Goal: Transaction & Acquisition: Book appointment/travel/reservation

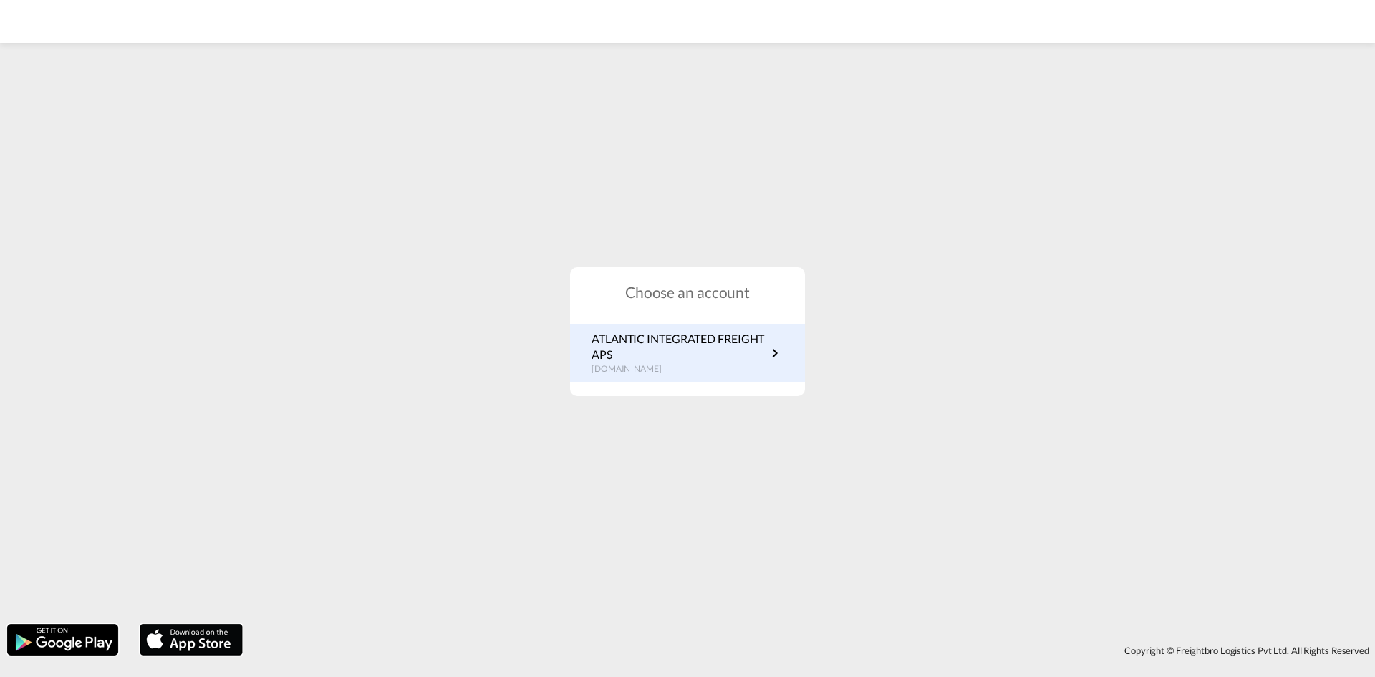
click at [670, 336] on p "ATLANTIC INTEGRATED FREIGHT APS" at bounding box center [678, 347] width 175 height 32
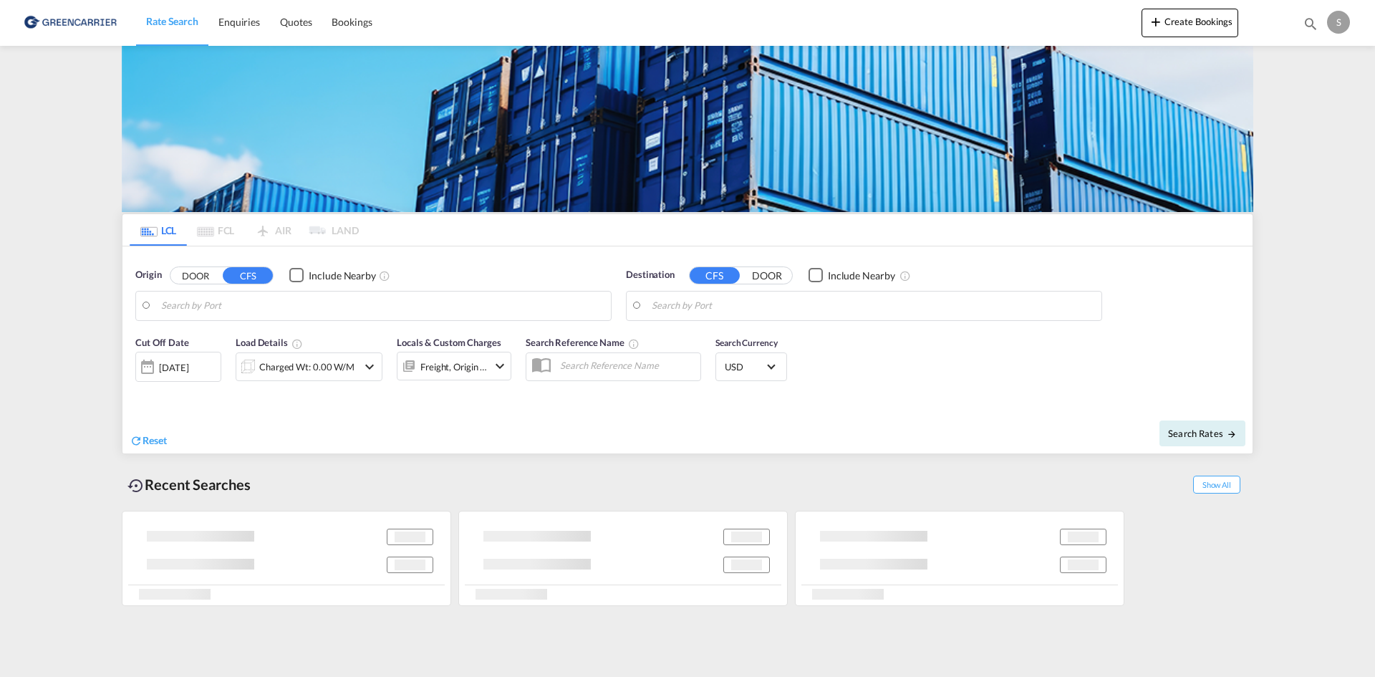
type input "[GEOGRAPHIC_DATA], [GEOGRAPHIC_DATA]"
type input "Busan, KRPUS"
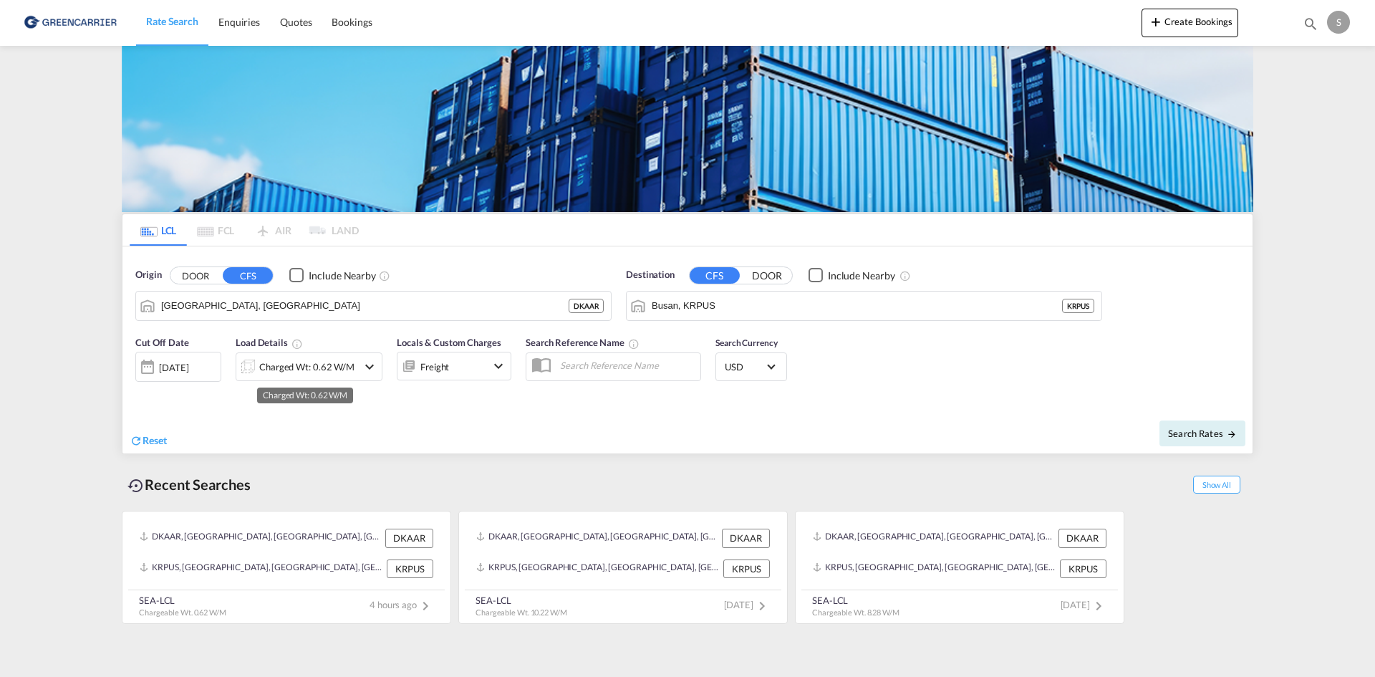
click at [349, 368] on div "Charged Wt: 0.62 W/M" at bounding box center [306, 367] width 95 height 20
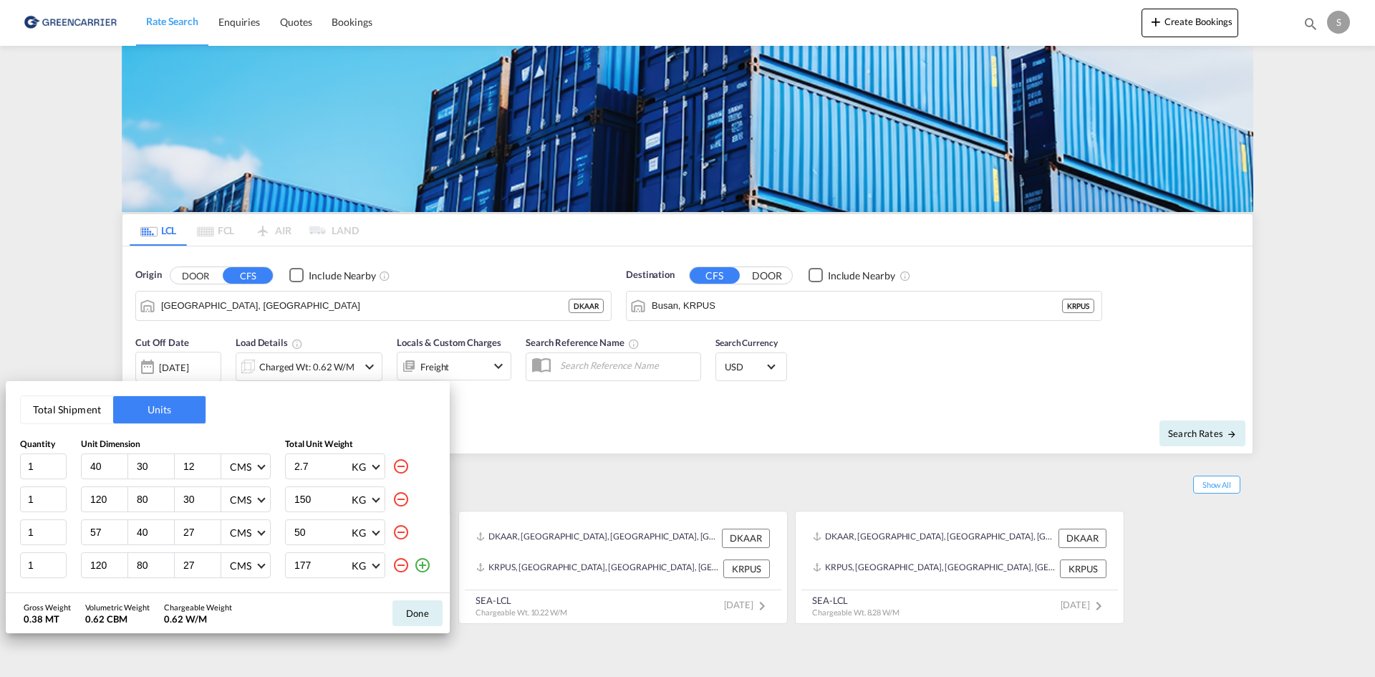
click at [397, 468] on md-icon "icon-minus-circle-outline" at bounding box center [400, 465] width 17 height 17
type input "120"
type input "80"
type input "30"
type input "150"
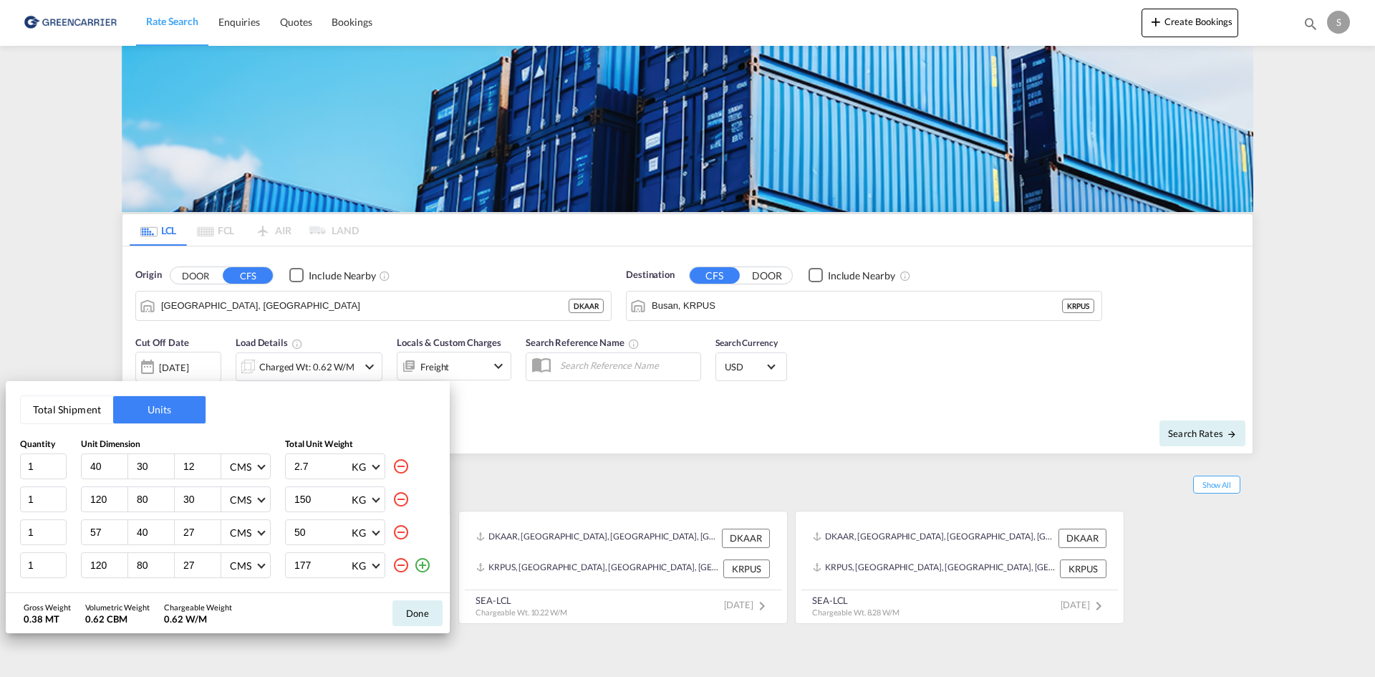
type input "57"
type input "40"
type input "27"
type input "50"
type input "120"
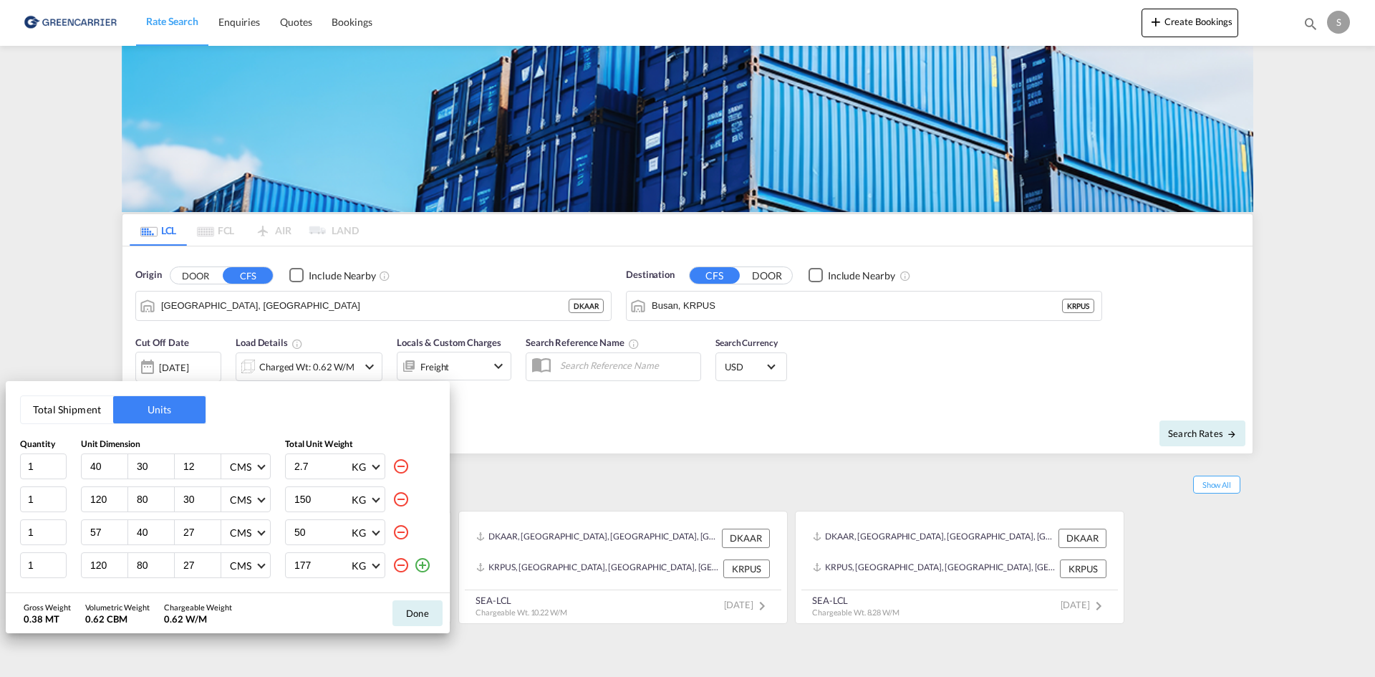
type input "80"
type input "177"
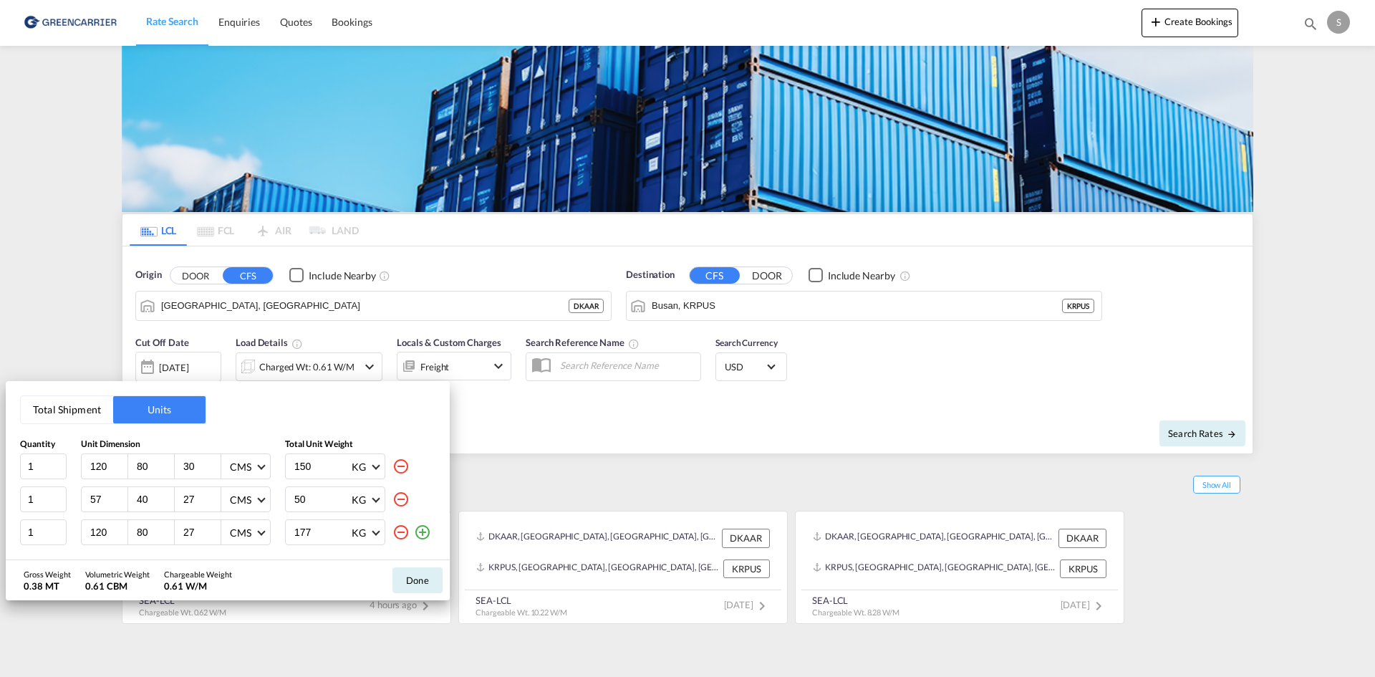
click at [402, 467] on md-icon "icon-minus-circle-outline" at bounding box center [400, 465] width 17 height 17
type input "57"
type input "40"
type input "27"
type input "50"
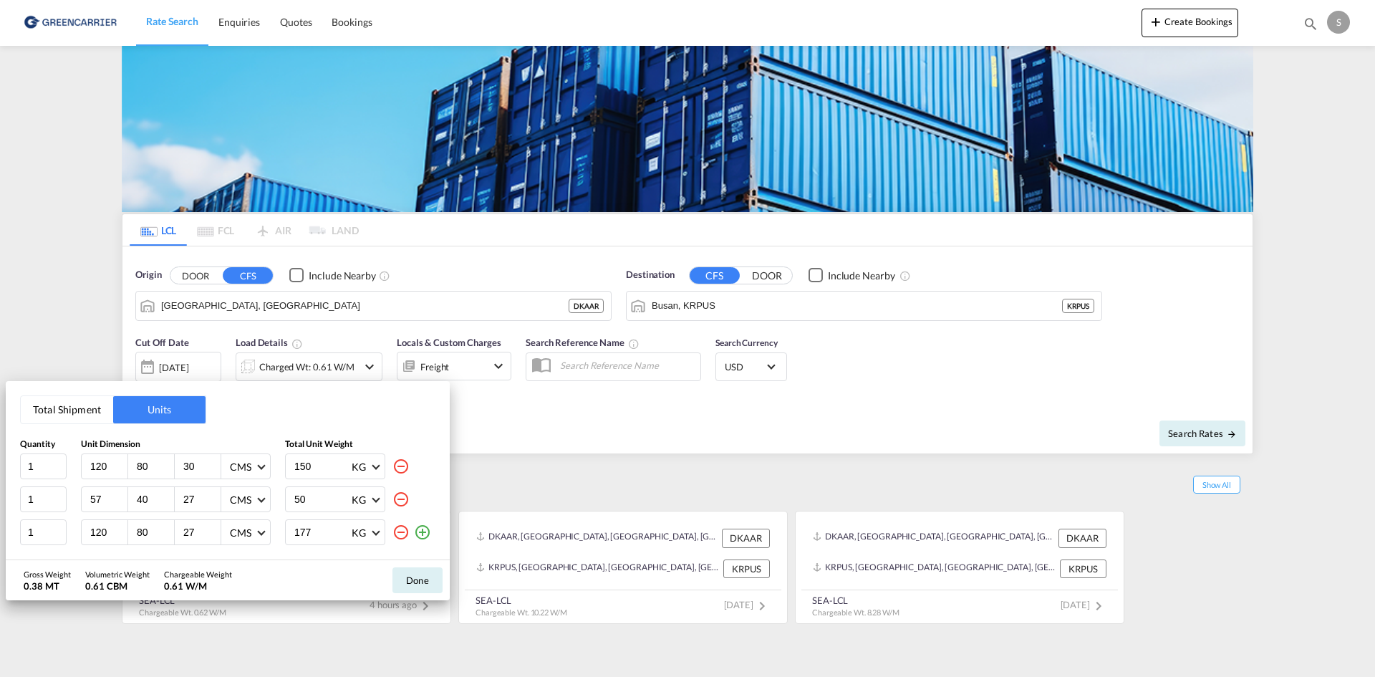
type input "120"
type input "80"
type input "177"
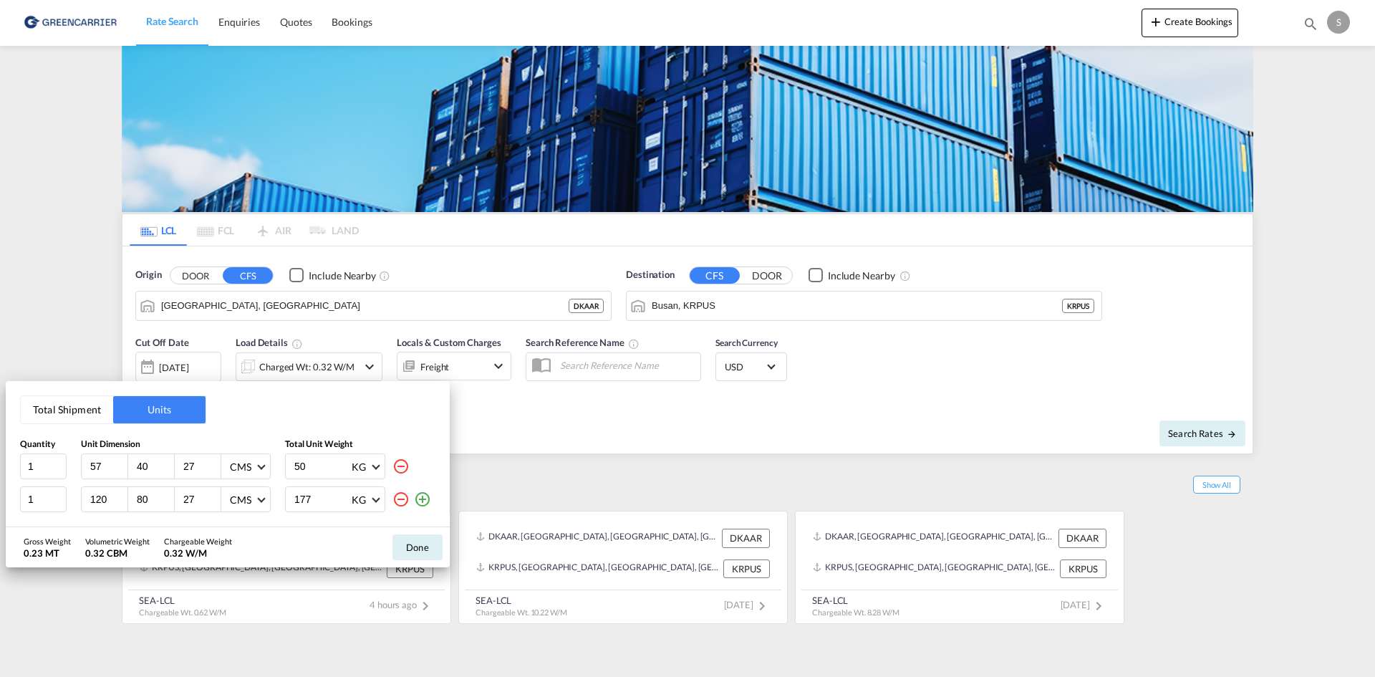
click at [402, 467] on md-icon "icon-minus-circle-outline" at bounding box center [400, 465] width 17 height 17
type input "120"
type input "80"
type input "177"
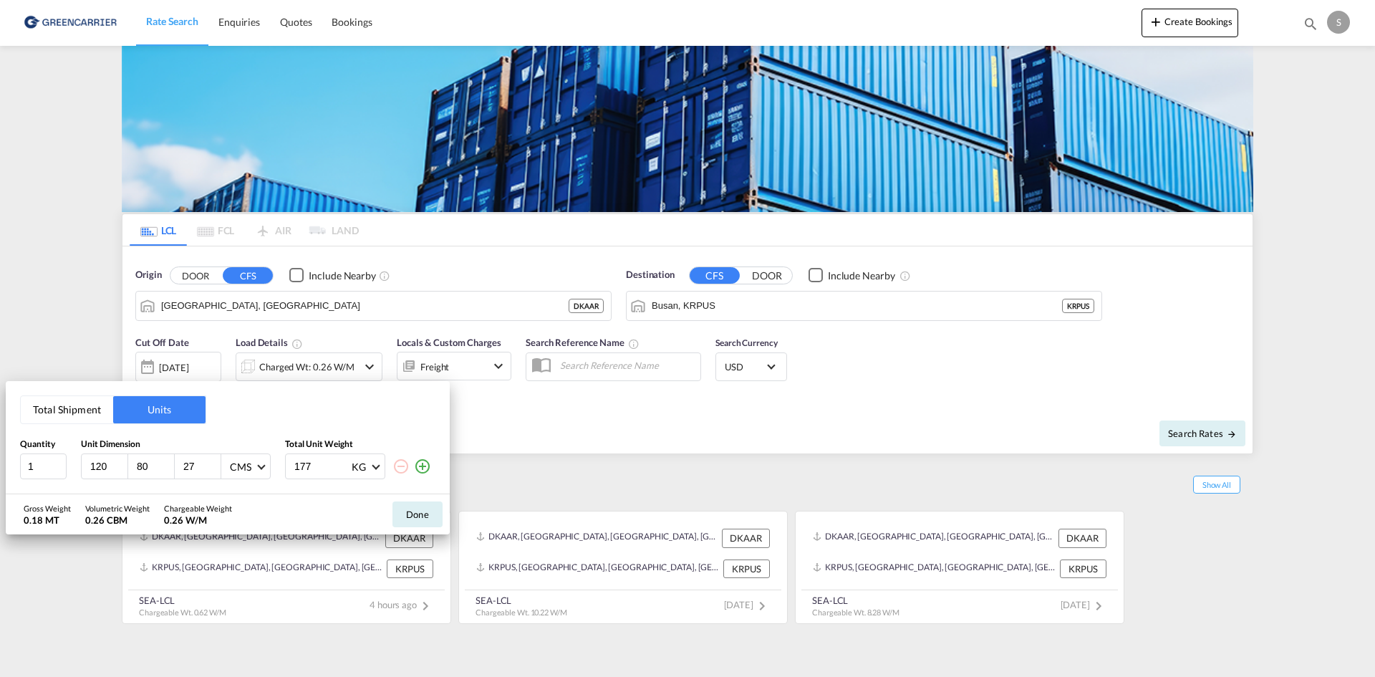
click at [102, 465] on input "120" at bounding box center [108, 466] width 39 height 13
type input "57"
type input "40"
type input "33"
type input "24"
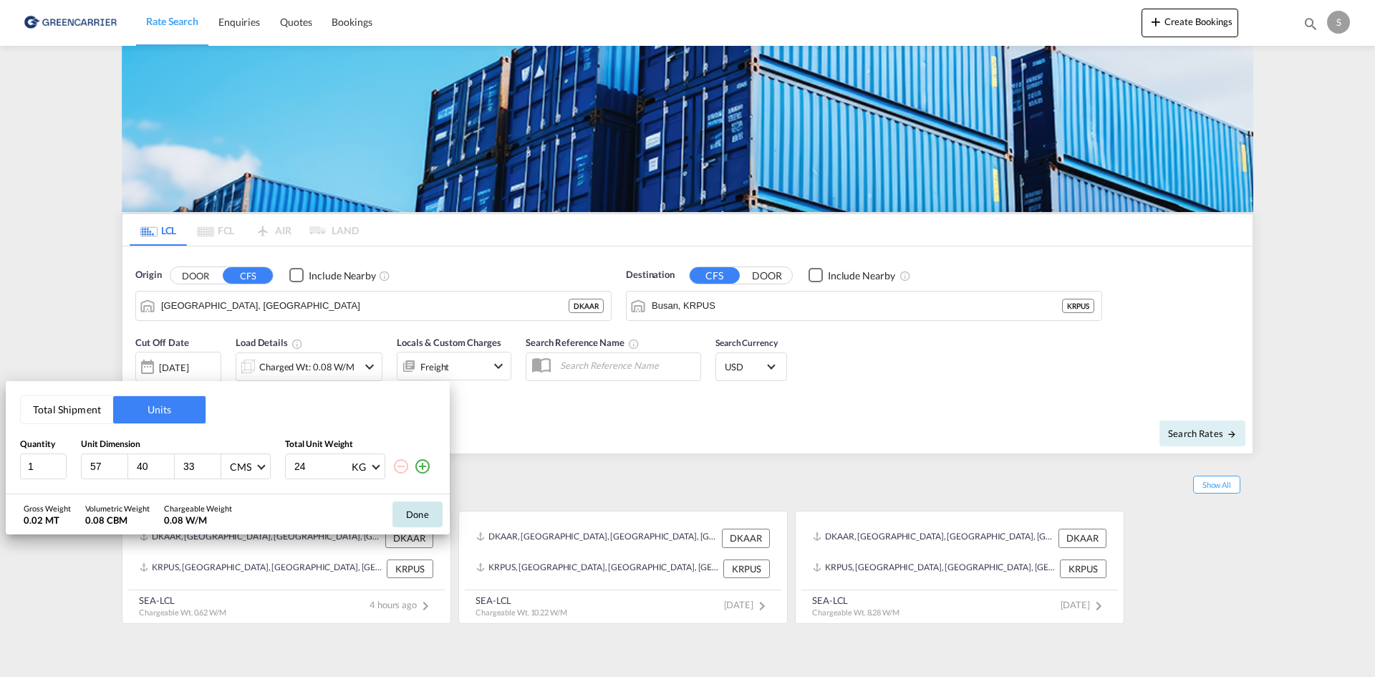
click at [417, 523] on button "Done" at bounding box center [417, 514] width 50 height 26
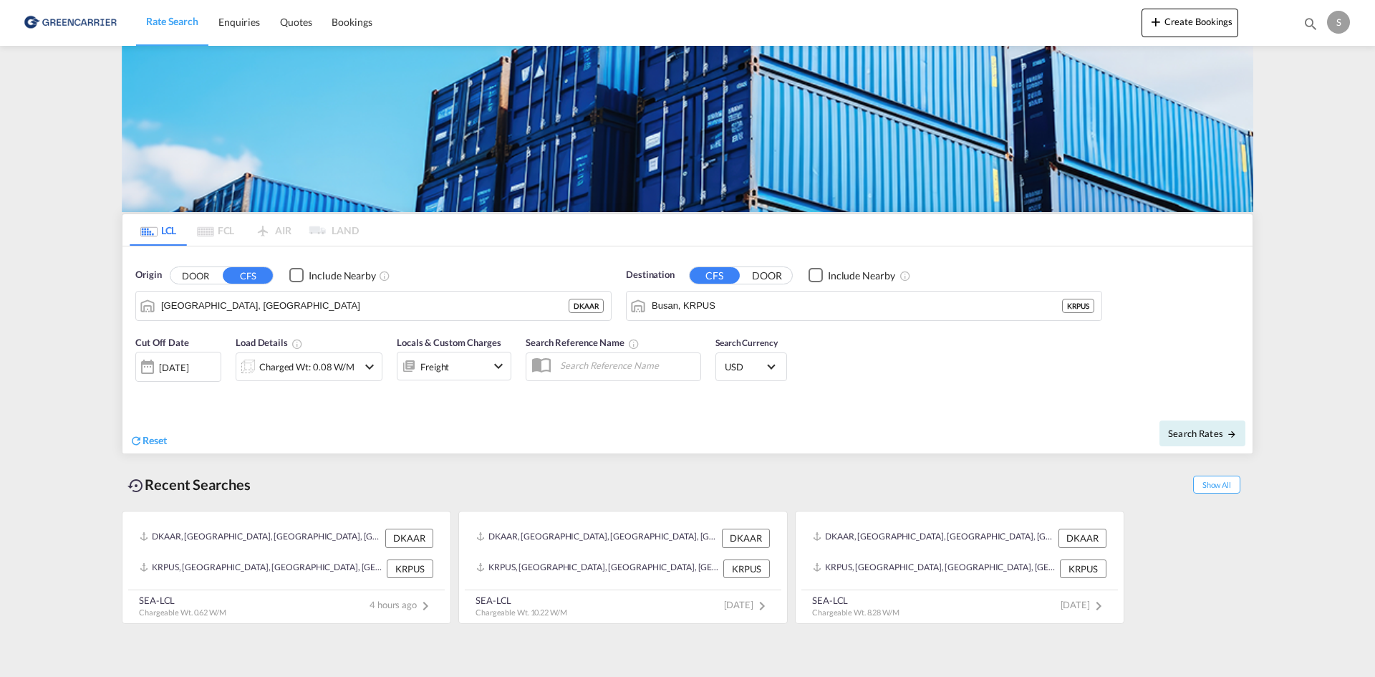
click at [601, 367] on input "text" at bounding box center [626, 364] width 147 height 21
paste input "OADO251916"
type input "OADO251916 cha"
click at [864, 391] on div "Cut Off Date [DATE] [DATE] Load Details Charged Wt: 0.08 W/M Locals & Custom Ch…" at bounding box center [687, 366] width 1130 height 77
click at [1181, 422] on button "Search Rates" at bounding box center [1202, 433] width 86 height 26
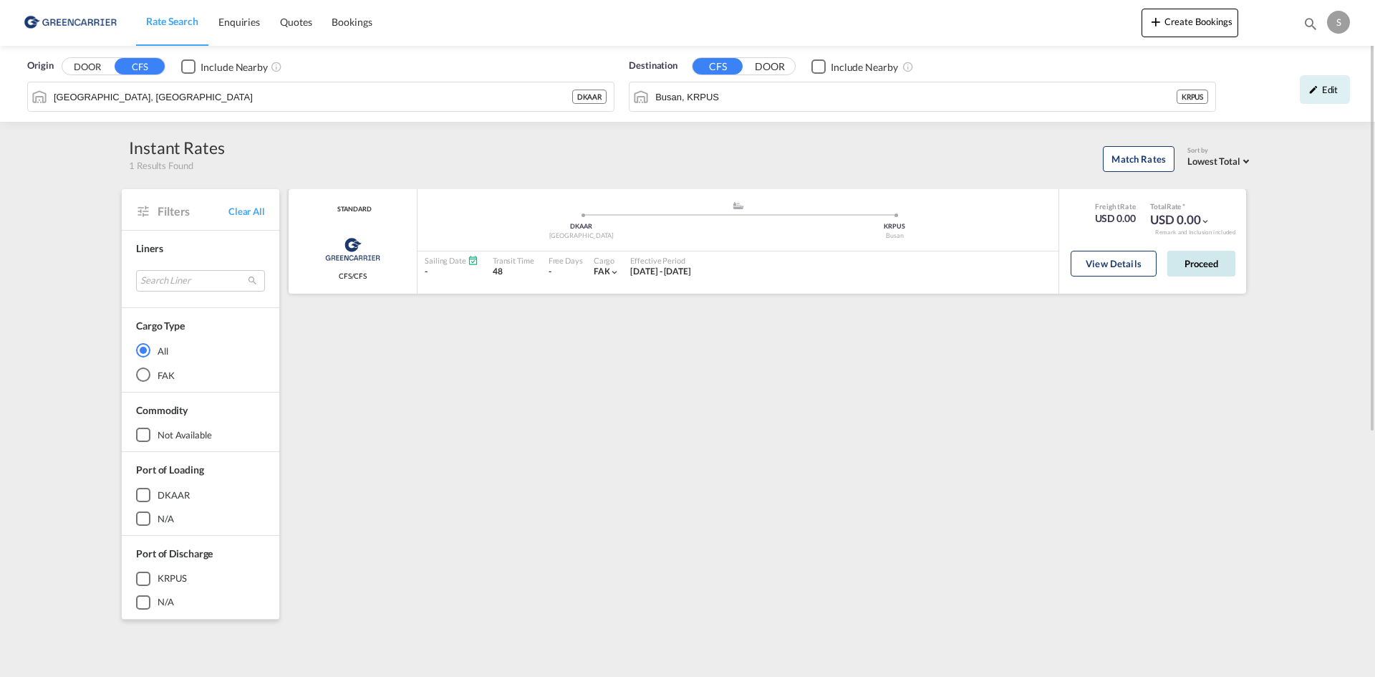
click at [1212, 269] on button "Proceed" at bounding box center [1201, 264] width 68 height 26
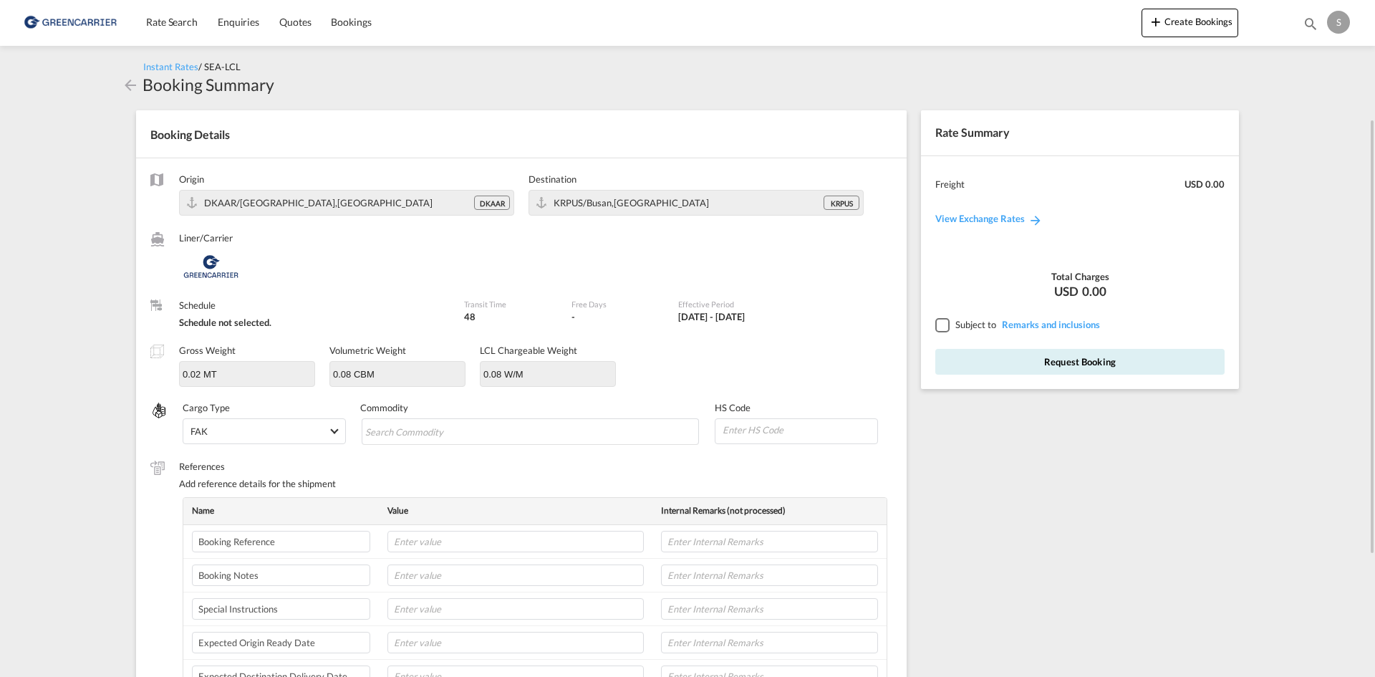
scroll to position [143, 0]
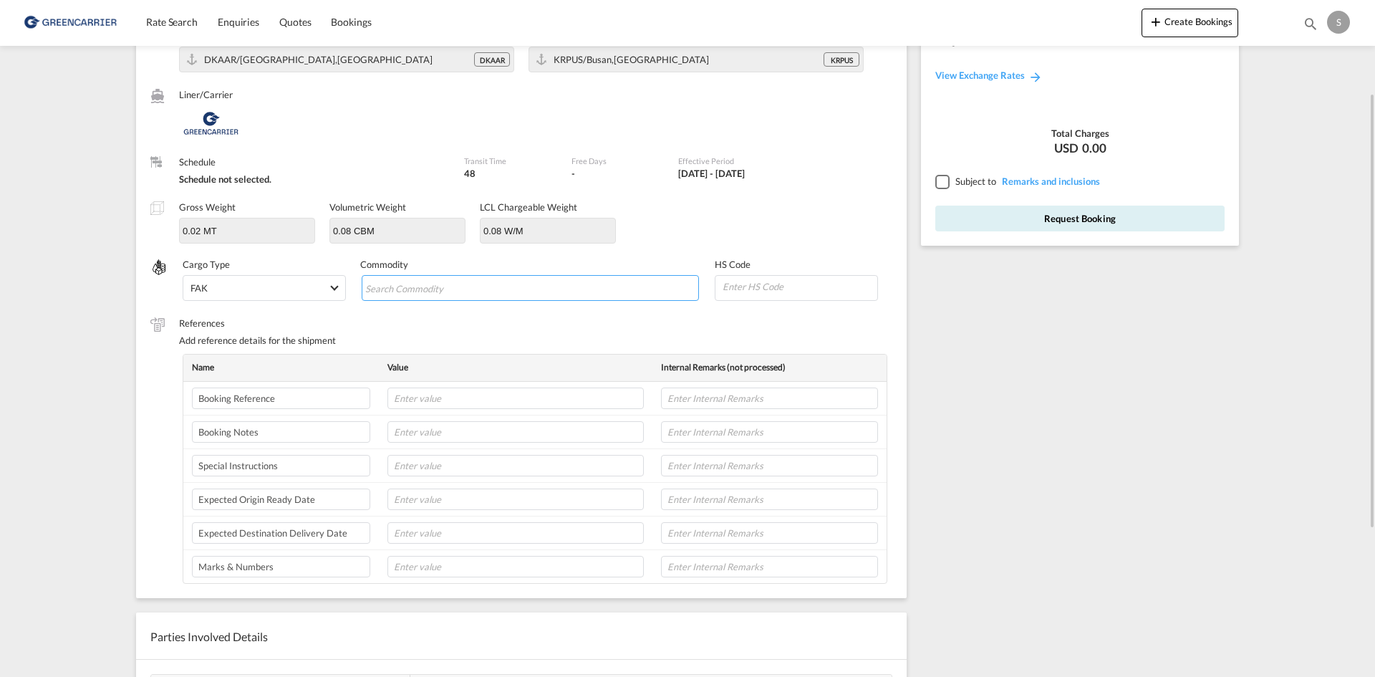
click at [391, 297] on input "Search Commodity" at bounding box center [430, 288] width 131 height 23
click at [393, 294] on input "Chips input." at bounding box center [430, 288] width 131 height 23
paste input "VALVES, F. HYDRAULIC POWER TRANSMISSION"
type input "VALVES, F. HYDRAULIC POWER TRANSMISSION"
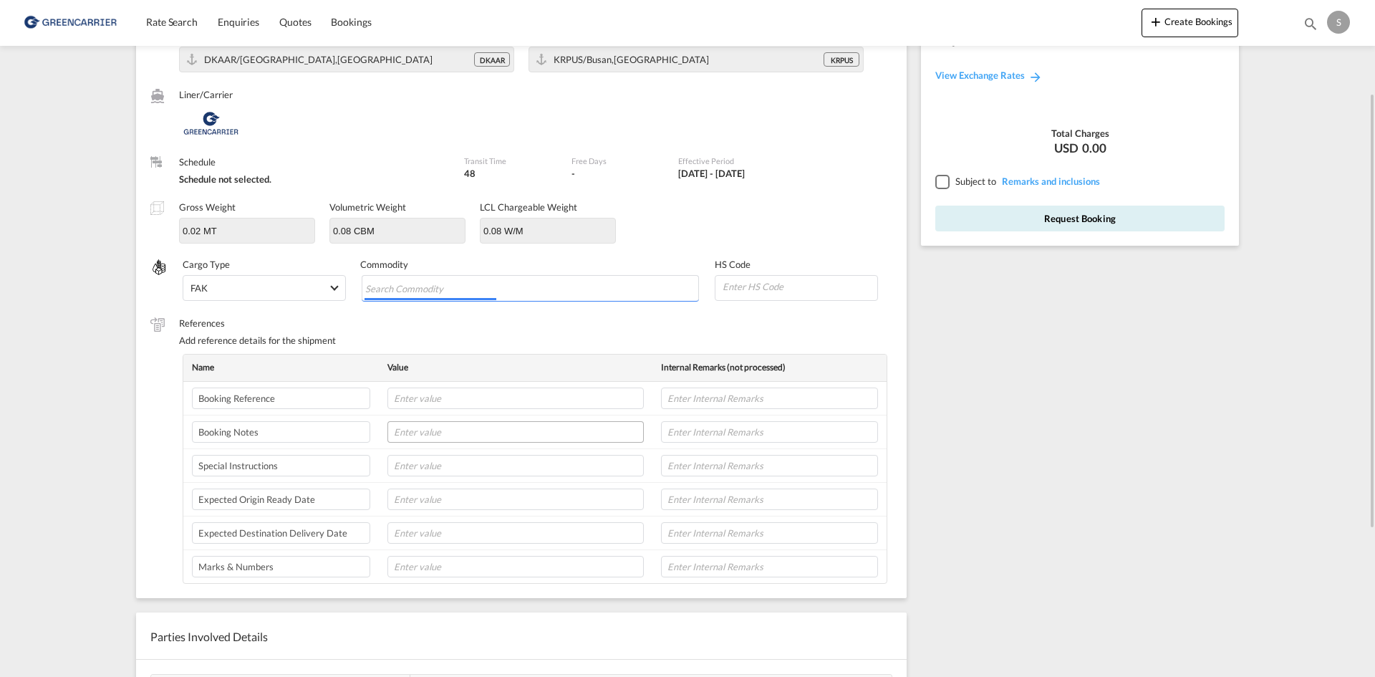
scroll to position [0, 0]
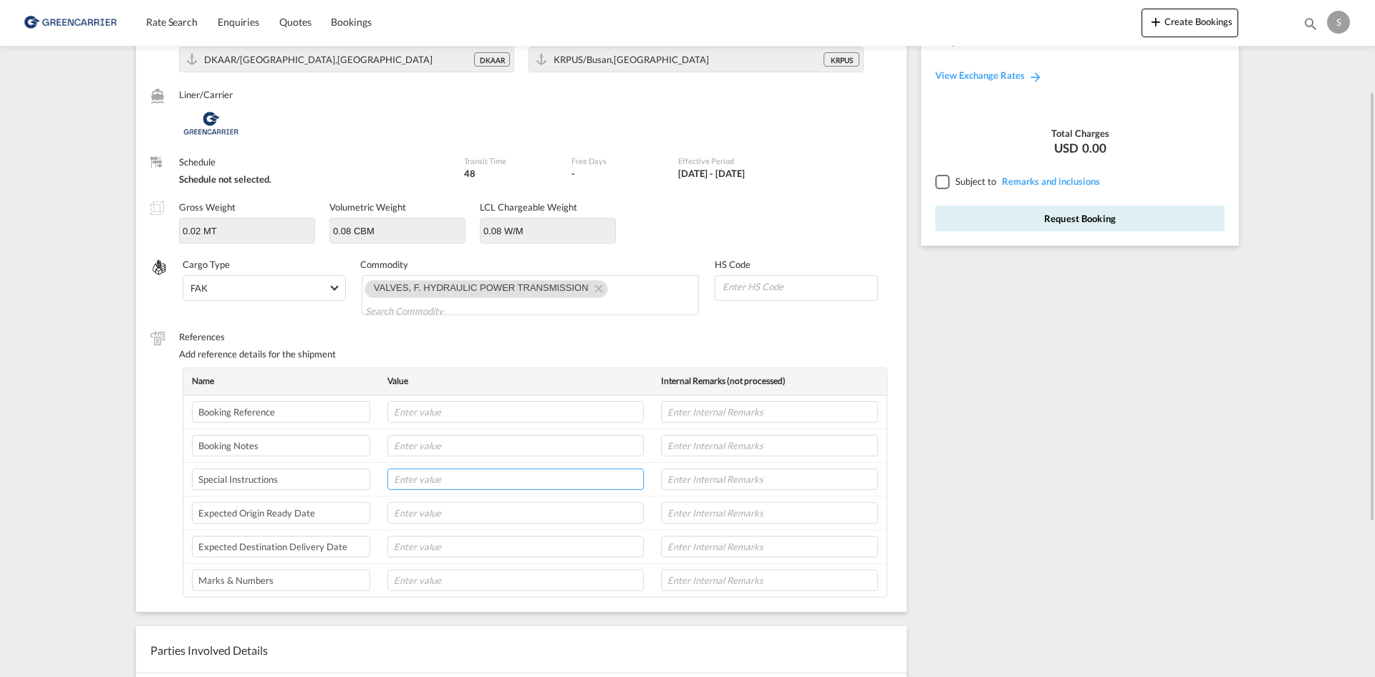
click at [438, 473] on input "text" at bounding box center [515, 478] width 256 height 21
click at [408, 477] on input "text" at bounding box center [515, 478] width 256 height 21
paste input "WE HAVE RECEIVED THE CONFIRATION, PLEASE ARRANGE THE PICK UP FOR THIS SHIPMENT.…"
type input "WE HAVE RECEIVED THE CONFIRATION, PLEASE ARRANGE THE PICK UP FOR THIS SHIPMENT.…"
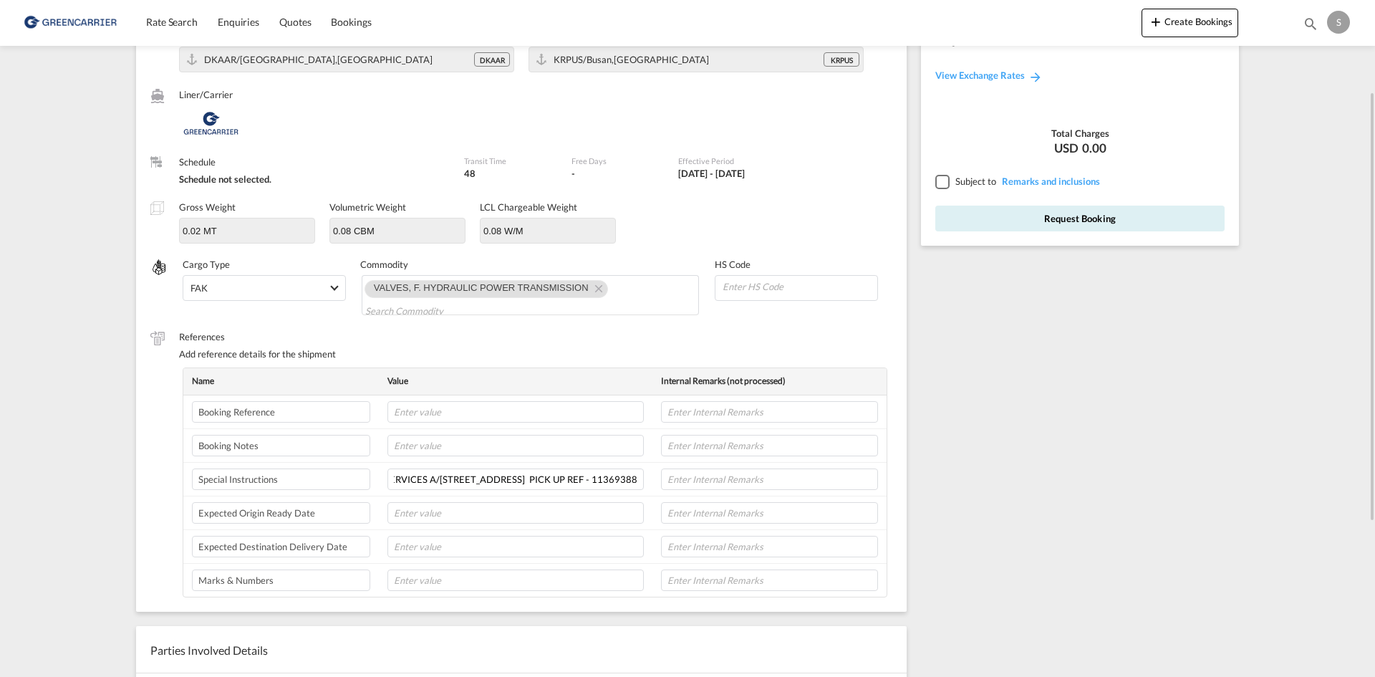
click at [999, 379] on div "Rate Summary Freight USD 0.00 View Exchange Rates Total Charges USD 0.00 Subjec…" at bounding box center [1083, 436] width 339 height 967
click at [430, 573] on input "text" at bounding box center [515, 579] width 256 height 21
paste input "55464963"
type input "delivery note No. 55464963"
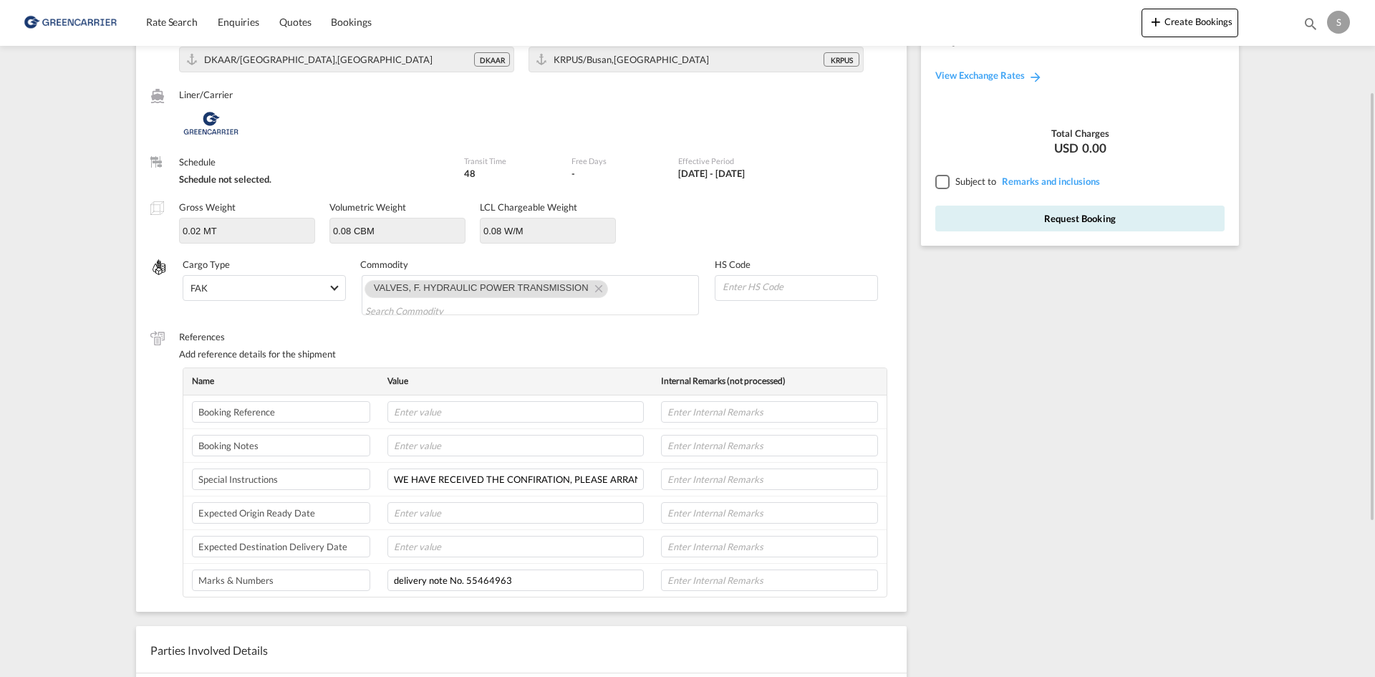
click at [941, 180] on div at bounding box center [941, 181] width 13 height 13
click at [961, 215] on button "Request Booking" at bounding box center [1079, 218] width 289 height 26
